Goal: Communication & Community: Answer question/provide support

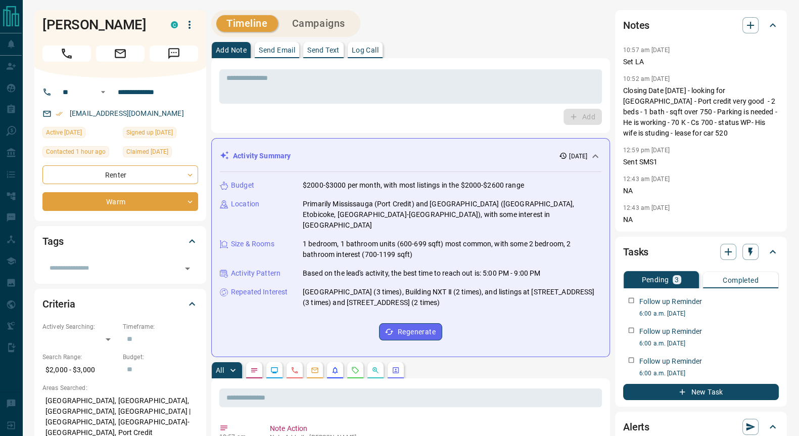
click at [173, 56] on icon "Message" at bounding box center [173, 53] width 13 height 13
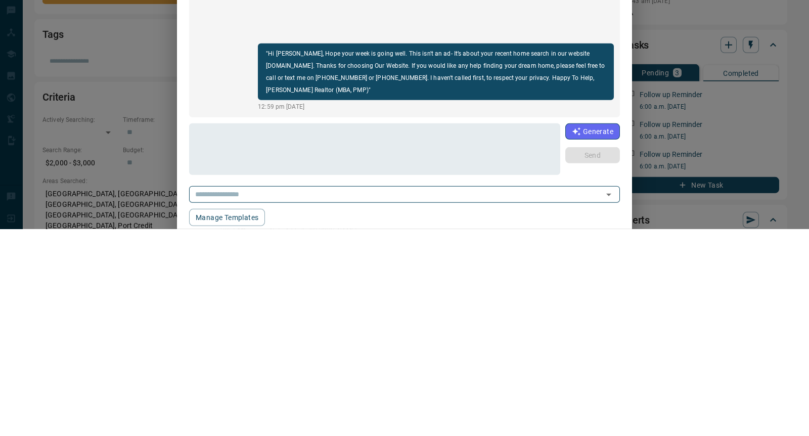
click at [5, 240] on div "[PERSON_NAME] [PHONE_NUMBER] "Hi [PERSON_NAME], Hope your week is going well. T…" at bounding box center [404, 218] width 809 height 436
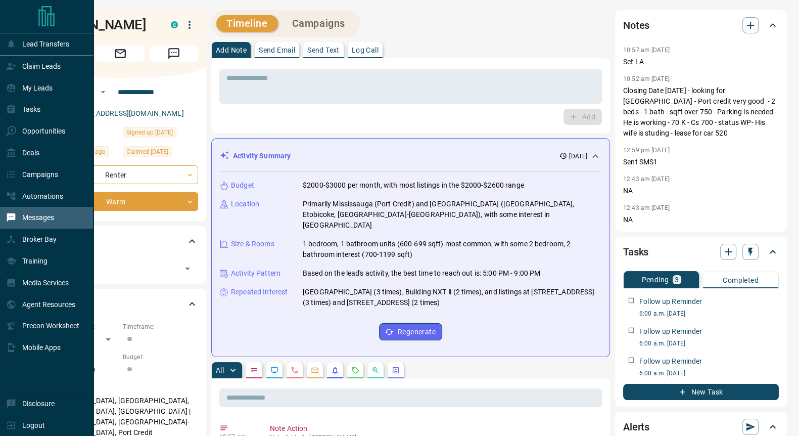
click at [36, 216] on p "Messages" at bounding box center [38, 217] width 32 height 8
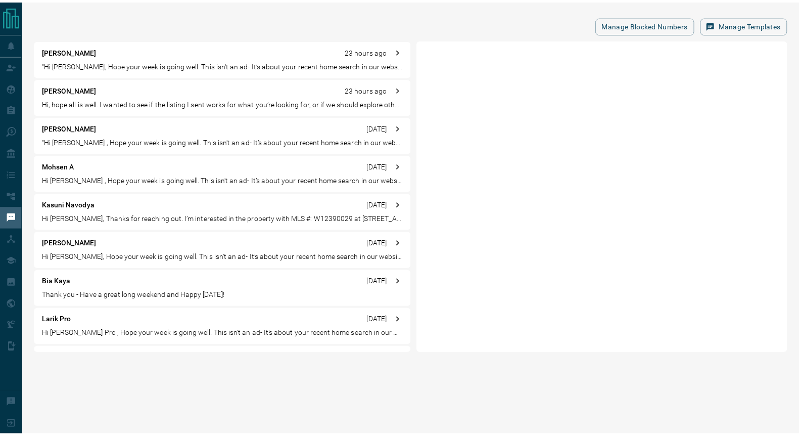
scroll to position [540, 0]
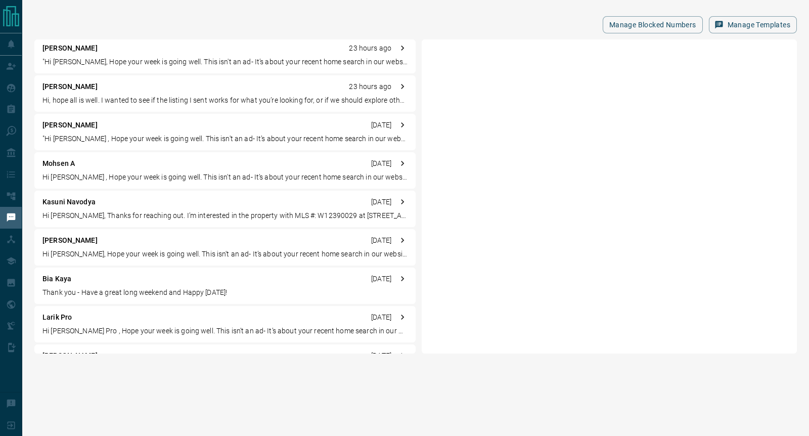
click at [60, 206] on p "Kasuni Navodya" at bounding box center [68, 202] width 53 height 11
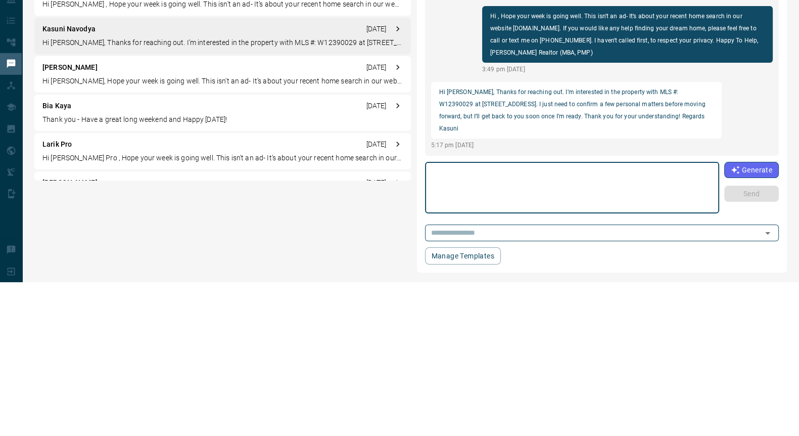
scroll to position [0, 0]
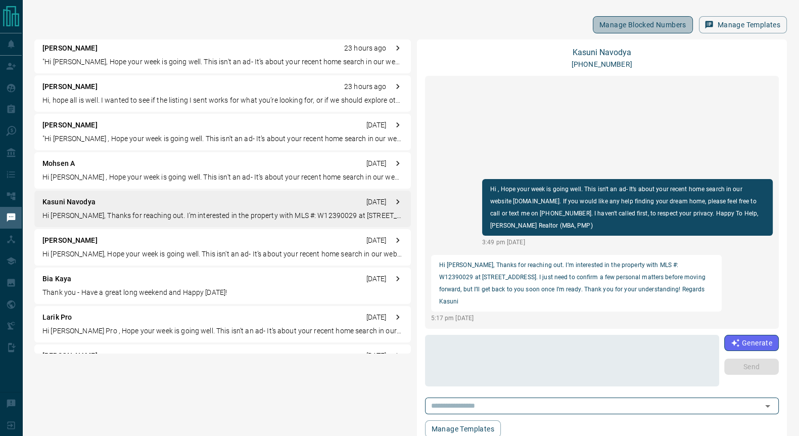
click at [618, 25] on button "Manage Blocked Numbers" at bounding box center [643, 24] width 100 height 17
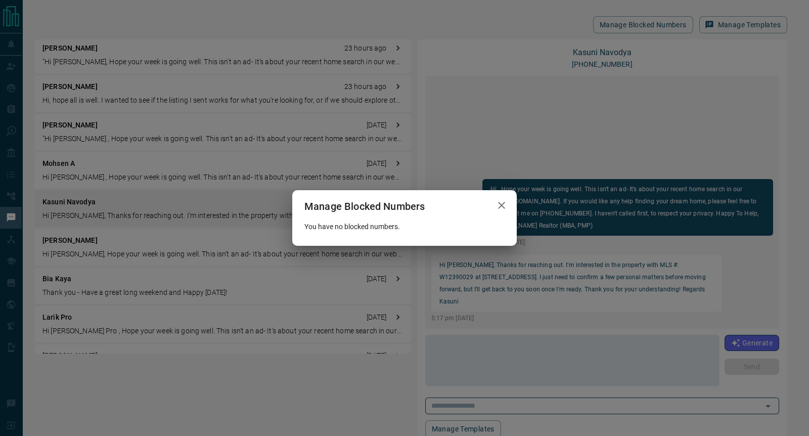
click at [501, 201] on icon "button" at bounding box center [501, 205] width 12 height 12
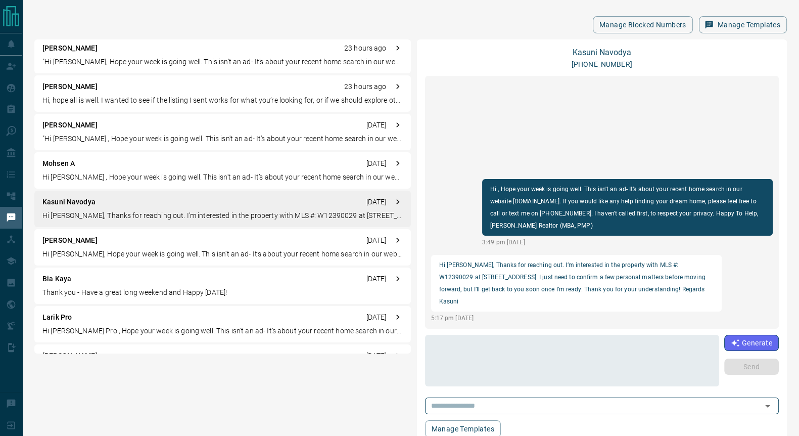
click at [275, 61] on p ""Hi [PERSON_NAME], Hope your week is going well. This isn't an ad- It’s about y…" at bounding box center [222, 62] width 360 height 11
